Goal: Information Seeking & Learning: Learn about a topic

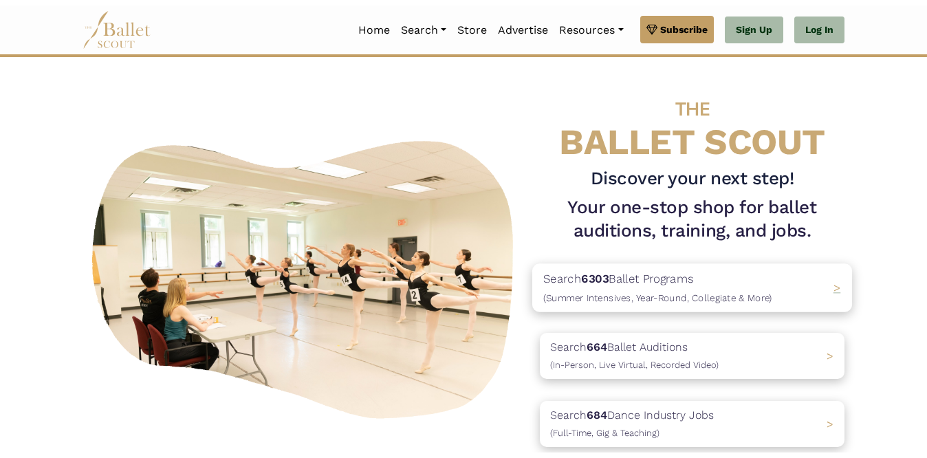
scroll to position [60, 0]
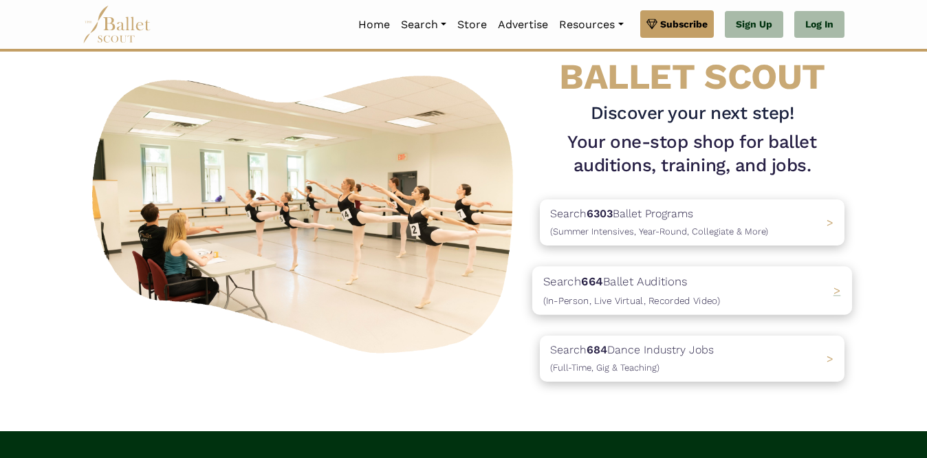
click at [615, 274] on p "Search 664 Ballet Auditions (In-Person, Live Virtual, Recorded Video)" at bounding box center [631, 290] width 177 height 37
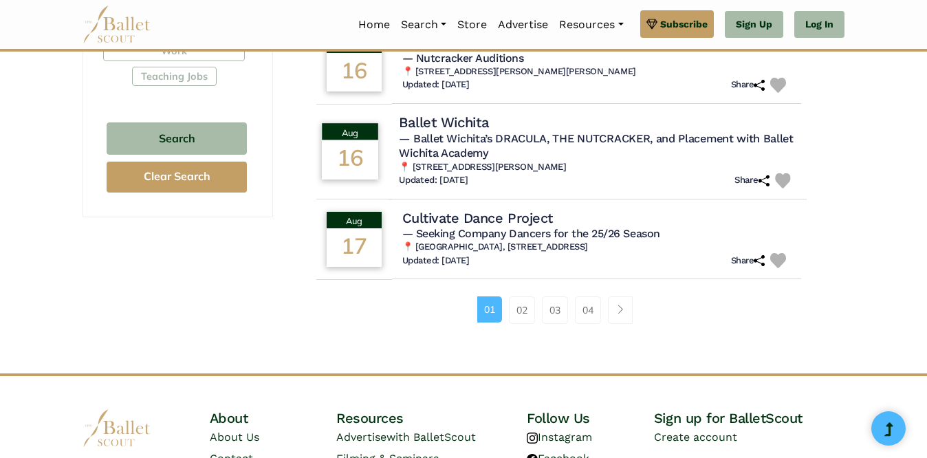
scroll to position [921, 0]
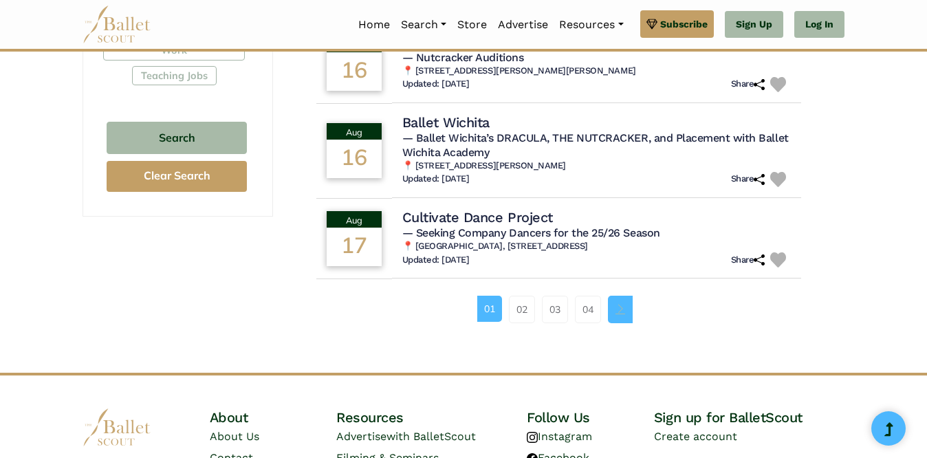
click at [612, 307] on link "Page navigation example" at bounding box center [620, 309] width 25 height 27
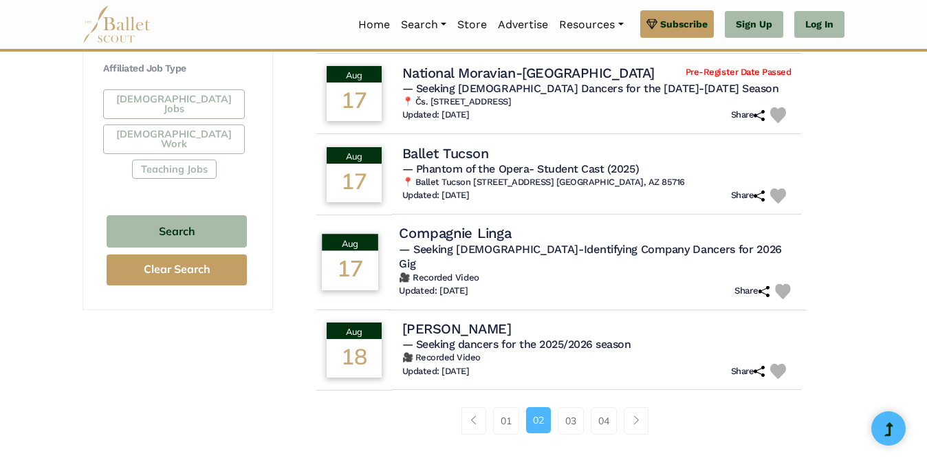
scroll to position [833, 0]
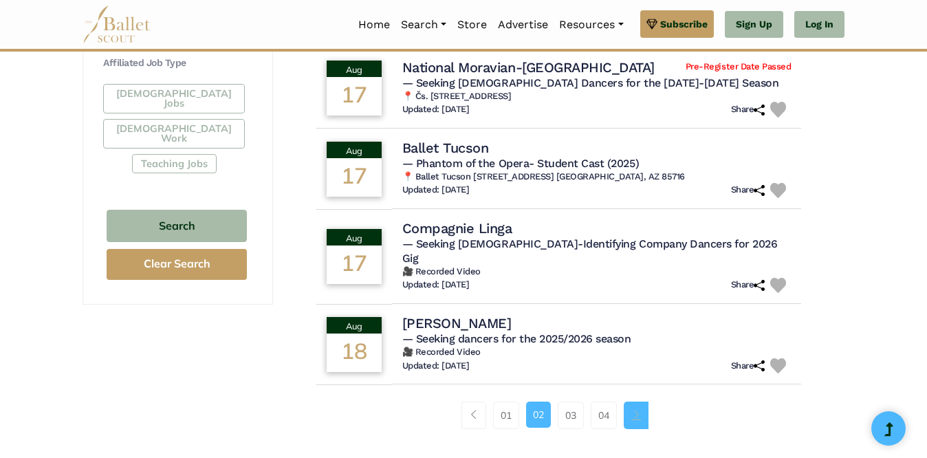
click at [642, 401] on link "Page navigation example" at bounding box center [636, 414] width 25 height 27
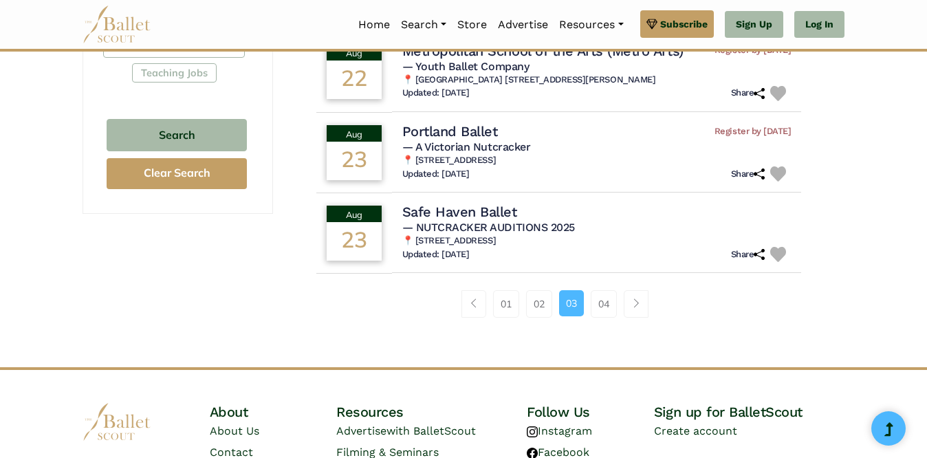
scroll to position [926, 0]
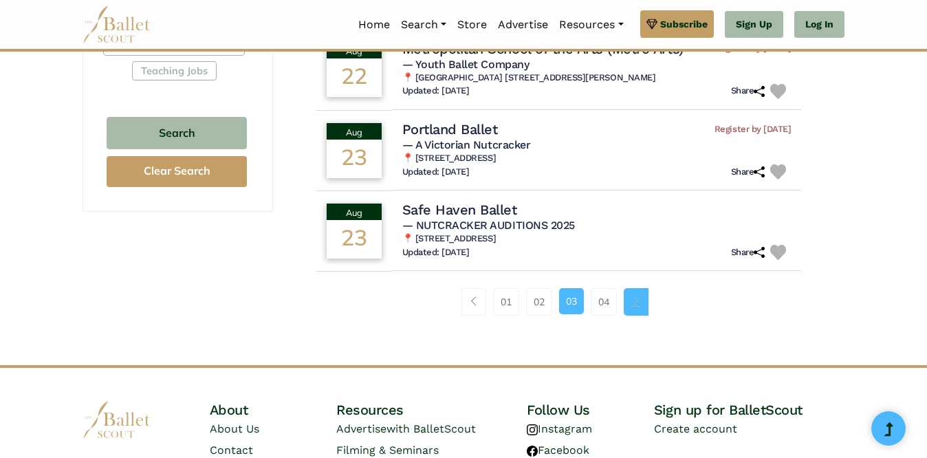
click at [631, 292] on link "Page navigation example" at bounding box center [636, 301] width 25 height 27
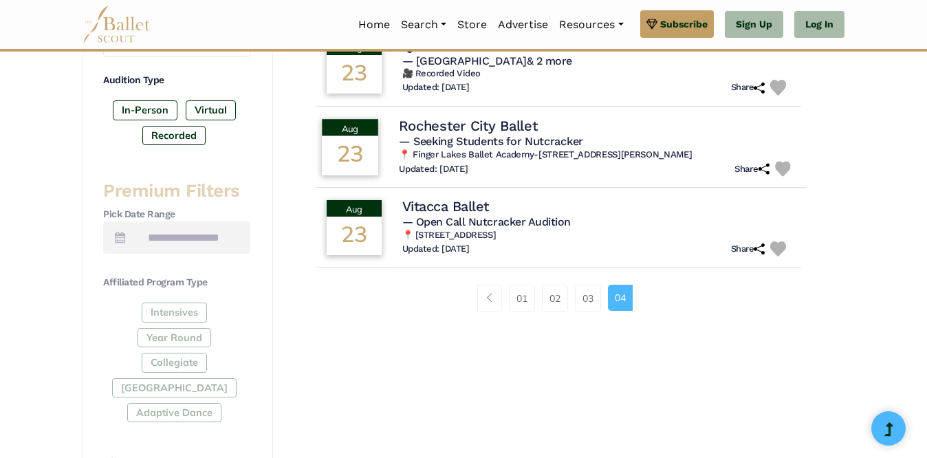
scroll to position [439, 0]
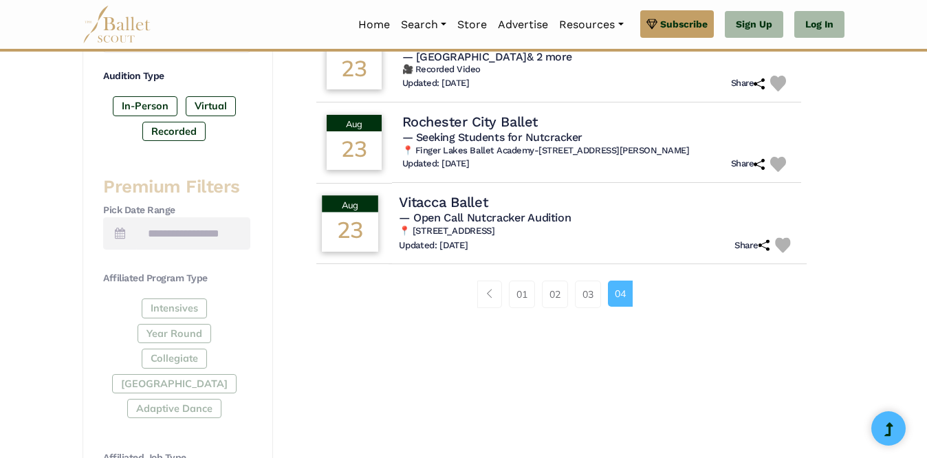
click at [495, 212] on span "— Open Call Nutcracker Audition" at bounding box center [485, 217] width 172 height 13
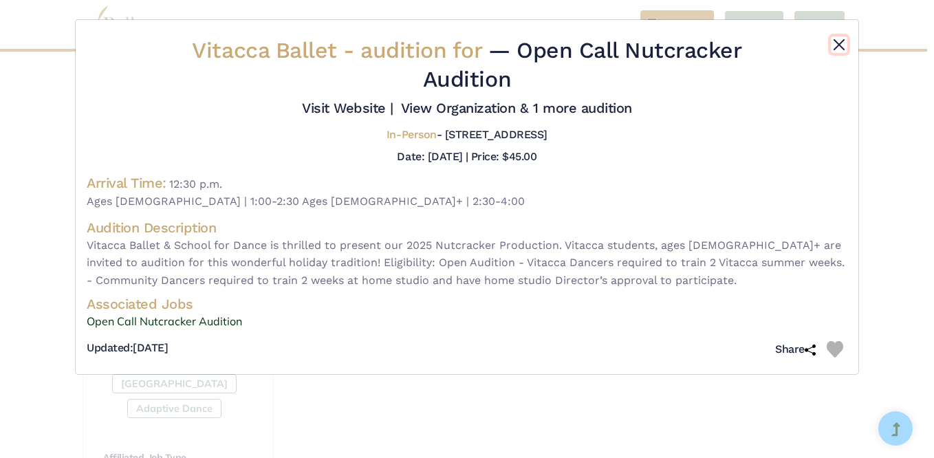
click at [836, 36] on button "Close" at bounding box center [838, 44] width 16 height 16
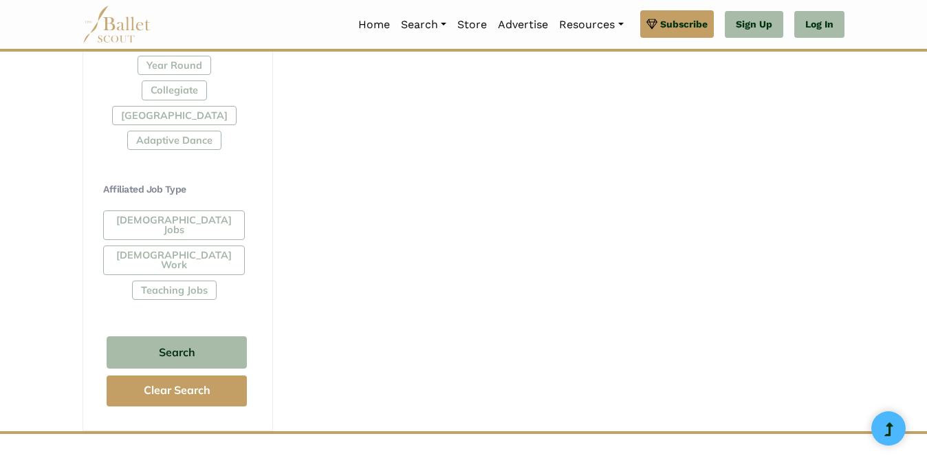
scroll to position [665, 0]
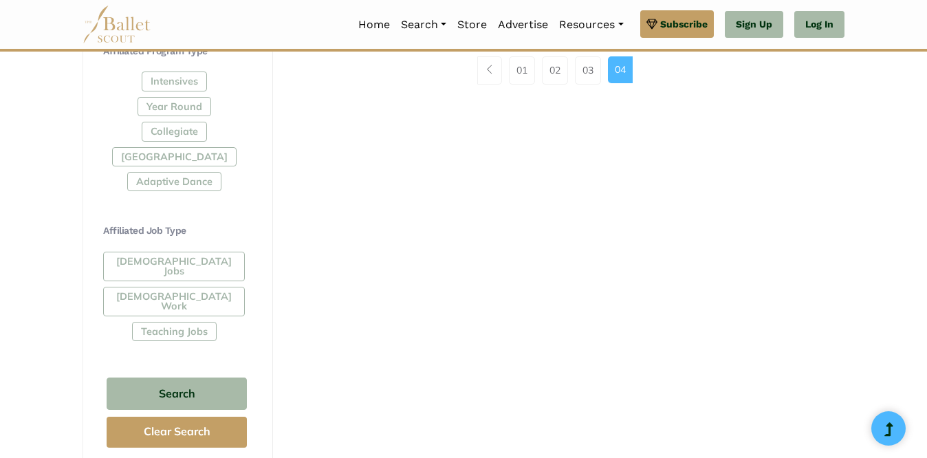
click at [174, 289] on div "Full-Time Jobs Gig Work Teaching Jobs" at bounding box center [176, 299] width 147 height 95
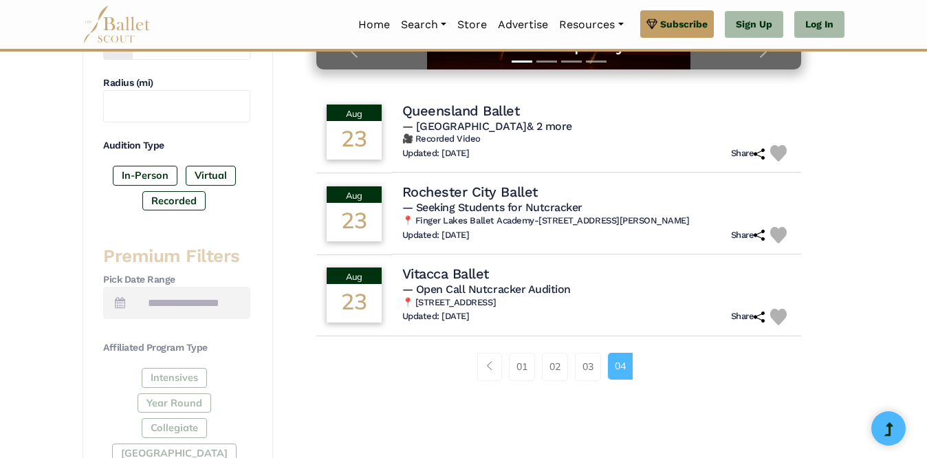
scroll to position [367, 0]
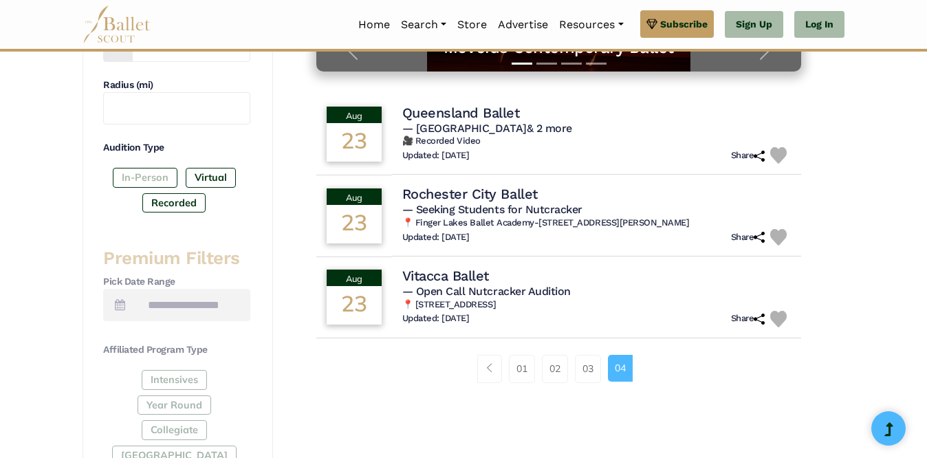
click at [150, 181] on label "In-Person" at bounding box center [145, 177] width 65 height 19
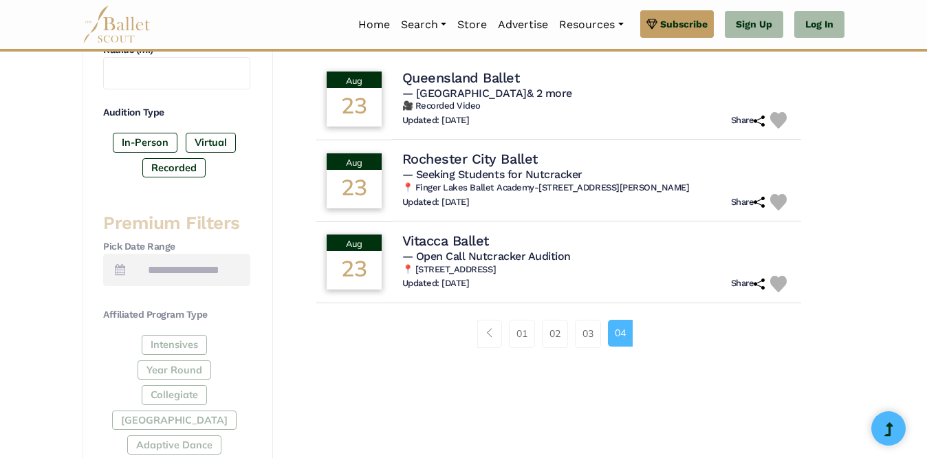
scroll to position [412, 0]
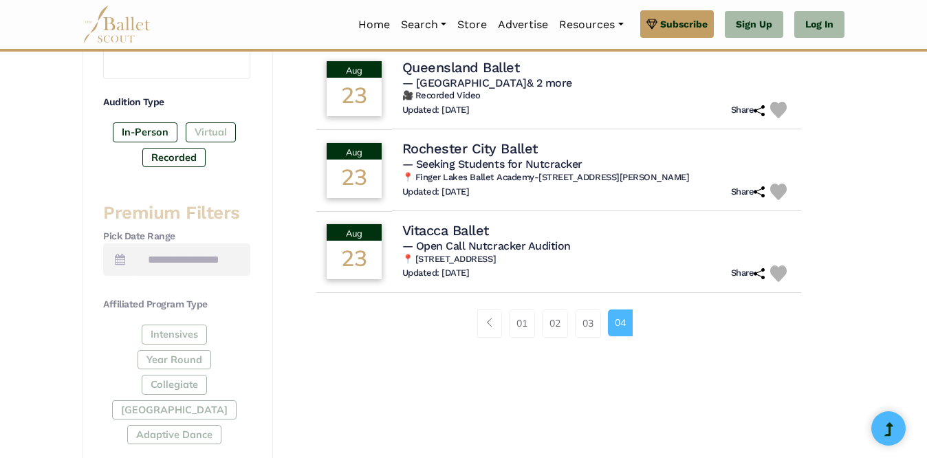
click at [195, 133] on label "Virtual" at bounding box center [211, 131] width 50 height 19
click at [180, 158] on label "Recorded" at bounding box center [173, 157] width 63 height 19
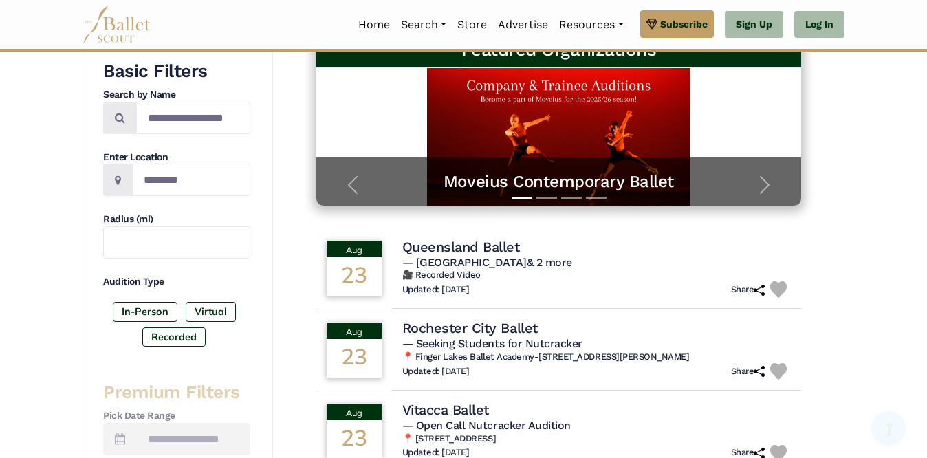
scroll to position [195, 0]
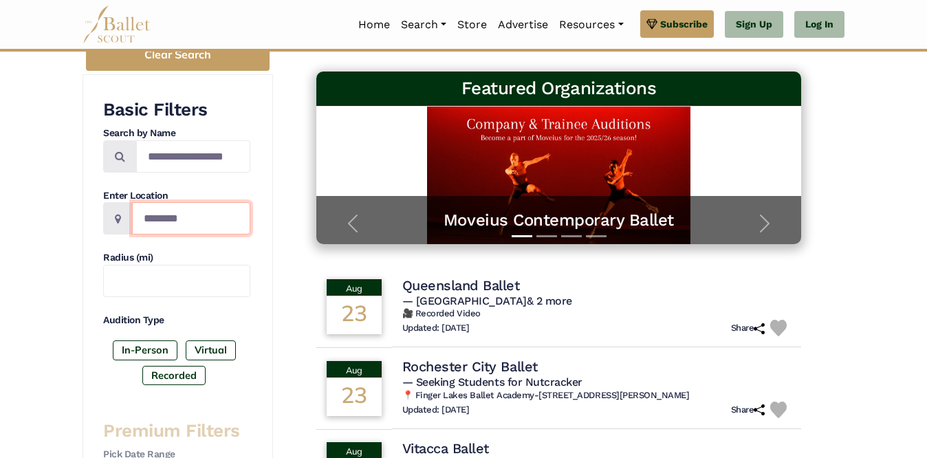
click at [195, 211] on input "Location" at bounding box center [191, 218] width 118 height 32
type input "*******"
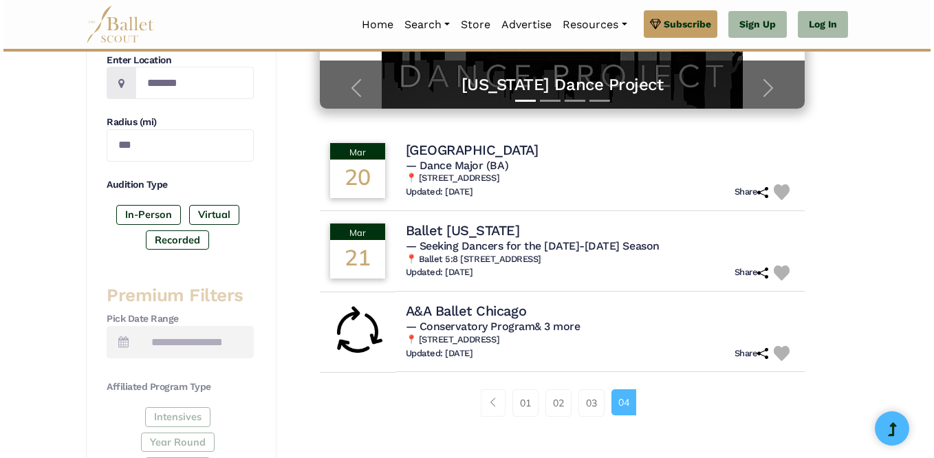
scroll to position [326, 0]
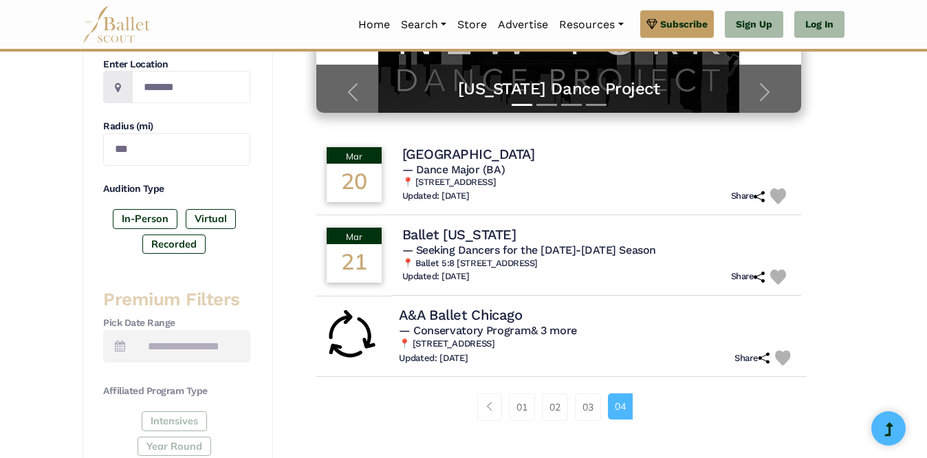
click at [476, 321] on h4 "A&A Ballet Chicago" at bounding box center [460, 314] width 123 height 19
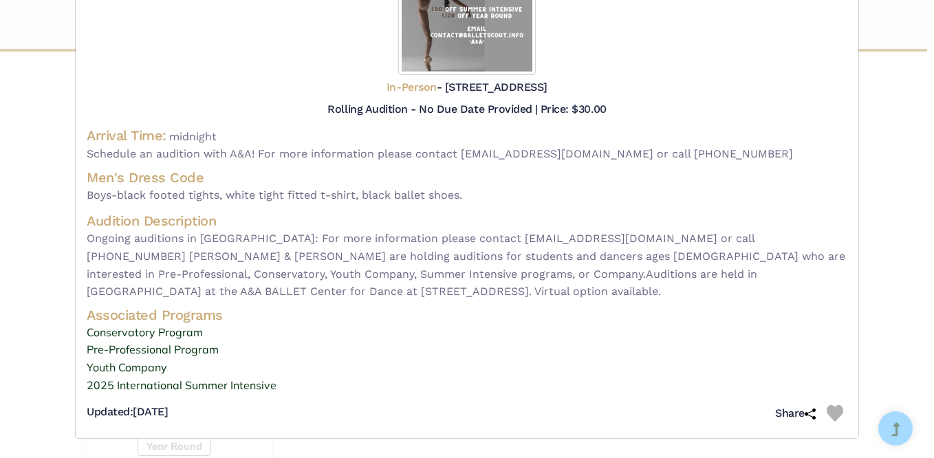
scroll to position [0, 0]
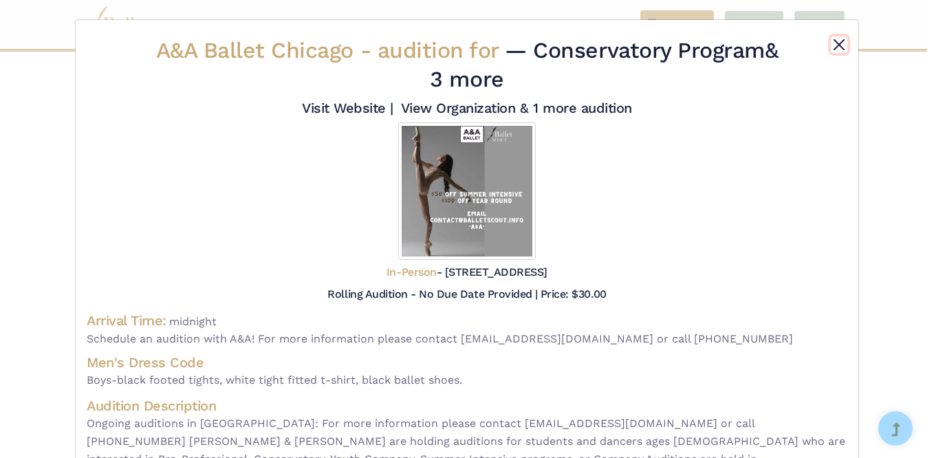
click at [831, 46] on button "Close" at bounding box center [838, 44] width 16 height 16
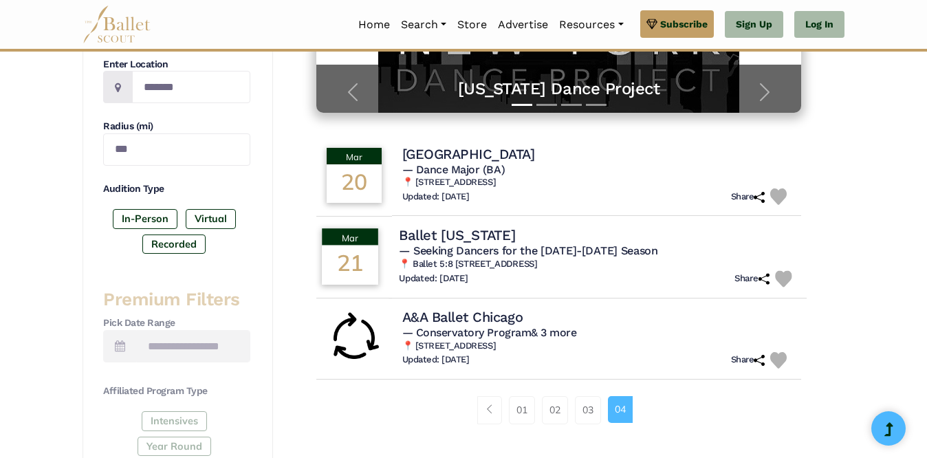
click at [525, 251] on span "— Seeking Dancers for the [DATE]-[DATE] Season" at bounding box center [528, 250] width 258 height 13
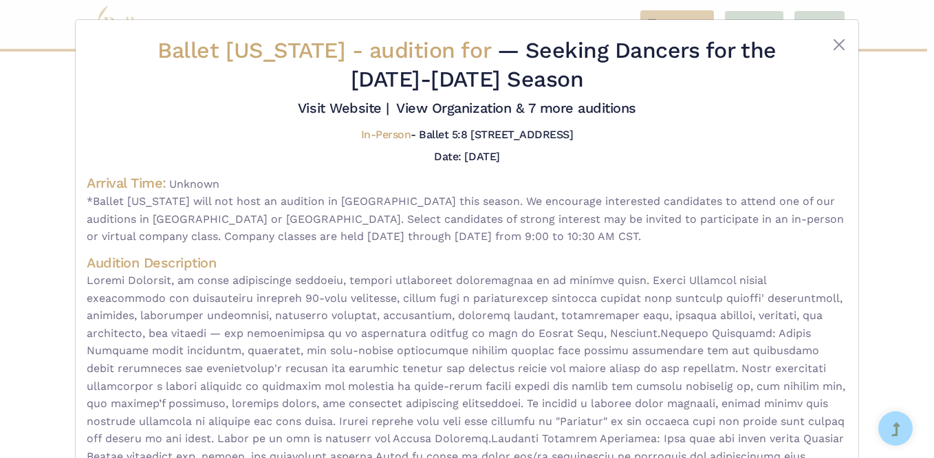
click at [844, 45] on div "Ballet [US_STATE] - audition for — Seeking Dancers for the [DATE]-[DATE] Season…" at bounding box center [467, 294] width 782 height 548
click at [831, 45] on button "Close" at bounding box center [838, 44] width 16 height 16
